Goal: Information Seeking & Learning: Check status

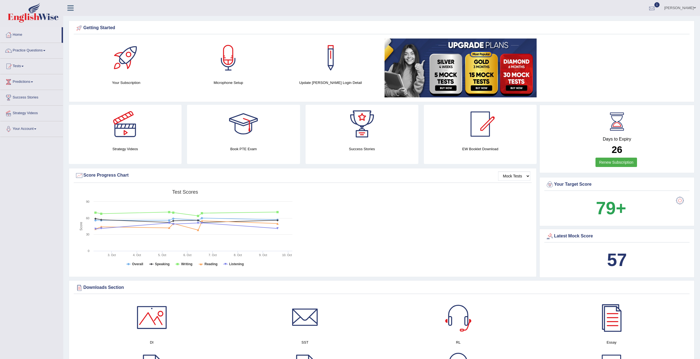
click at [656, 5] on div at bounding box center [652, 8] width 8 height 8
click at [647, 25] on link "EW11 Oct 10, 2025 Exam evaluated" at bounding box center [619, 25] width 76 height 12
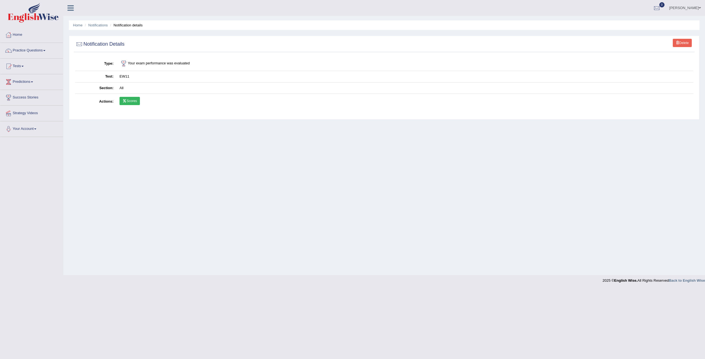
click at [127, 103] on link "Scores" at bounding box center [129, 101] width 20 height 8
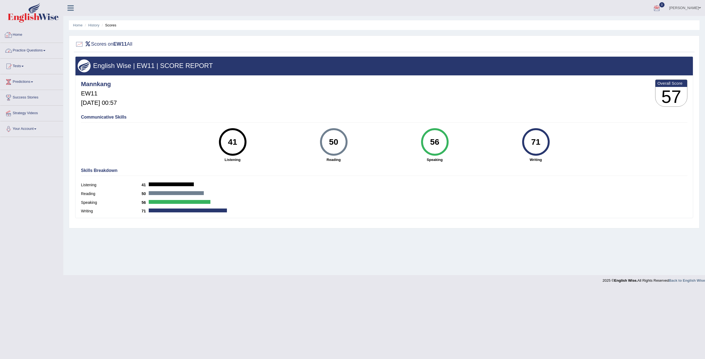
click at [18, 36] on link "Home" at bounding box center [31, 34] width 63 height 14
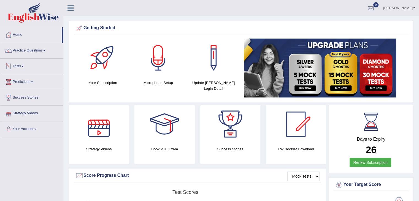
click at [23, 65] on link "Tests" at bounding box center [31, 66] width 63 height 14
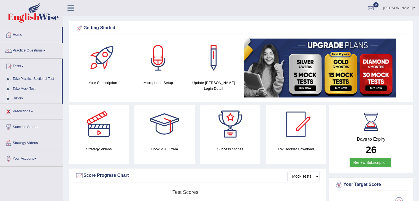
click at [19, 98] on link "History" at bounding box center [35, 99] width 51 height 10
click at [18, 98] on link "History" at bounding box center [35, 99] width 51 height 10
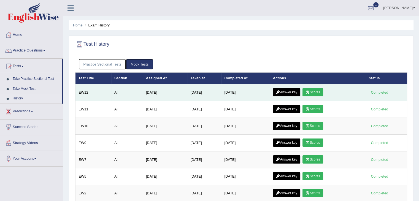
click at [317, 90] on link "Scores" at bounding box center [312, 92] width 20 height 8
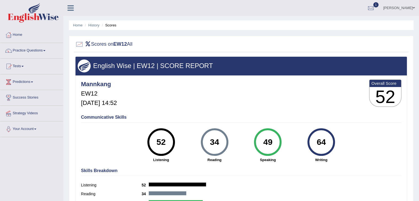
click at [96, 28] on ul "Home History Scores" at bounding box center [241, 25] width 344 height 10
click at [96, 24] on link "History" at bounding box center [93, 25] width 11 height 4
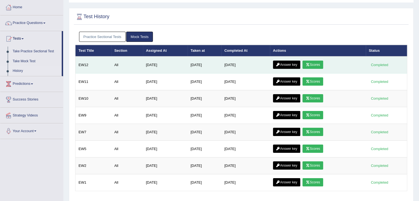
click at [299, 65] on link "Answer key" at bounding box center [286, 65] width 27 height 8
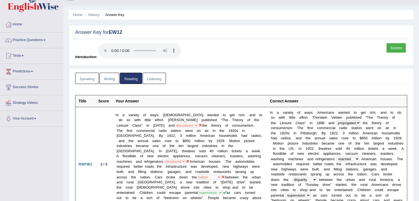
scroll to position [10, 0]
click at [105, 78] on link "Writing" at bounding box center [109, 78] width 20 height 11
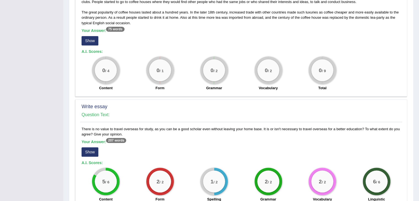
scroll to position [296, 0]
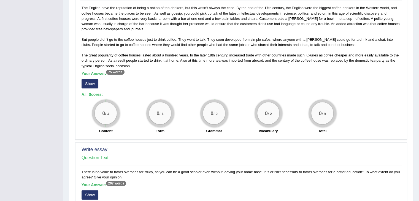
click at [93, 83] on button "Show" at bounding box center [89, 83] width 17 height 9
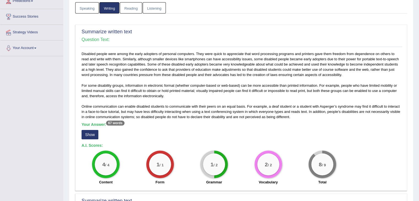
scroll to position [26, 0]
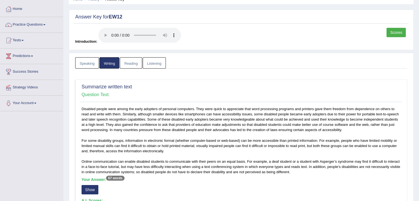
click at [90, 62] on link "Speaking" at bounding box center [87, 62] width 24 height 11
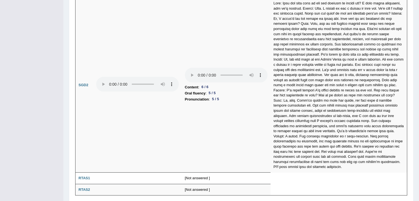
scroll to position [1728, 0]
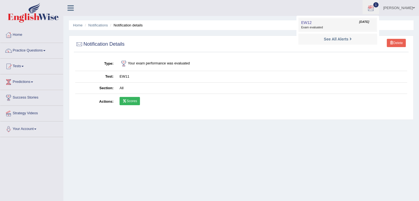
click at [342, 28] on span "Exam evaluated" at bounding box center [337, 27] width 73 height 4
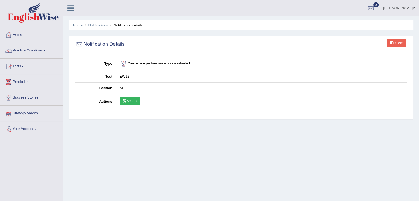
click at [126, 102] on icon at bounding box center [124, 100] width 4 height 3
